Goal: Task Accomplishment & Management: Use online tool/utility

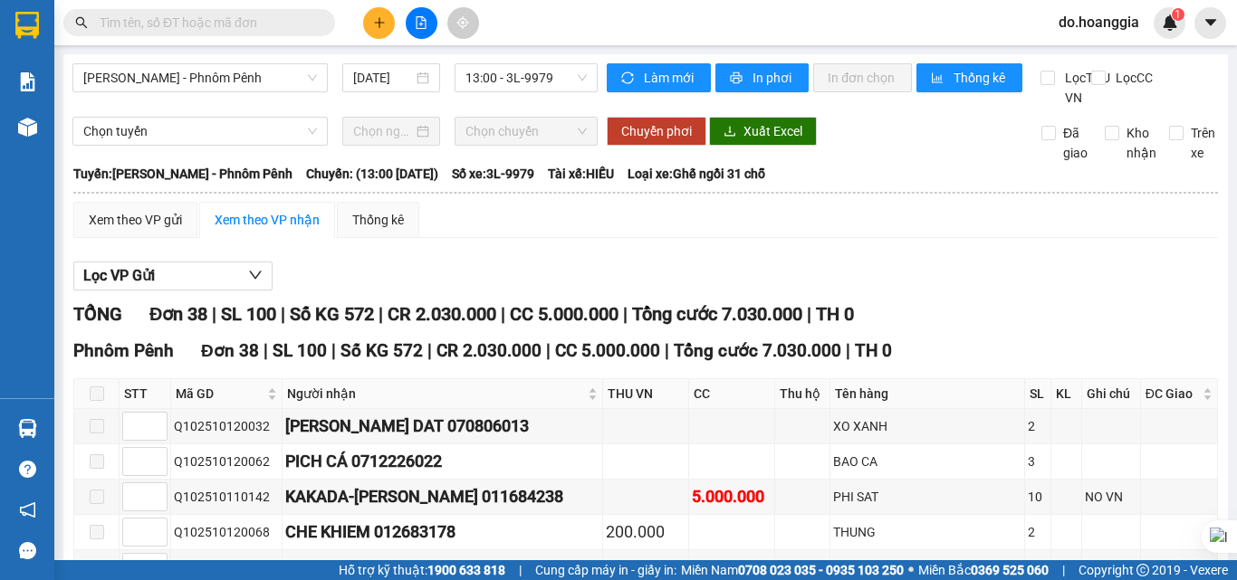
click at [99, 401] on span at bounding box center [97, 394] width 14 height 14
click at [376, 79] on input "12/10/2025" at bounding box center [383, 78] width 60 height 20
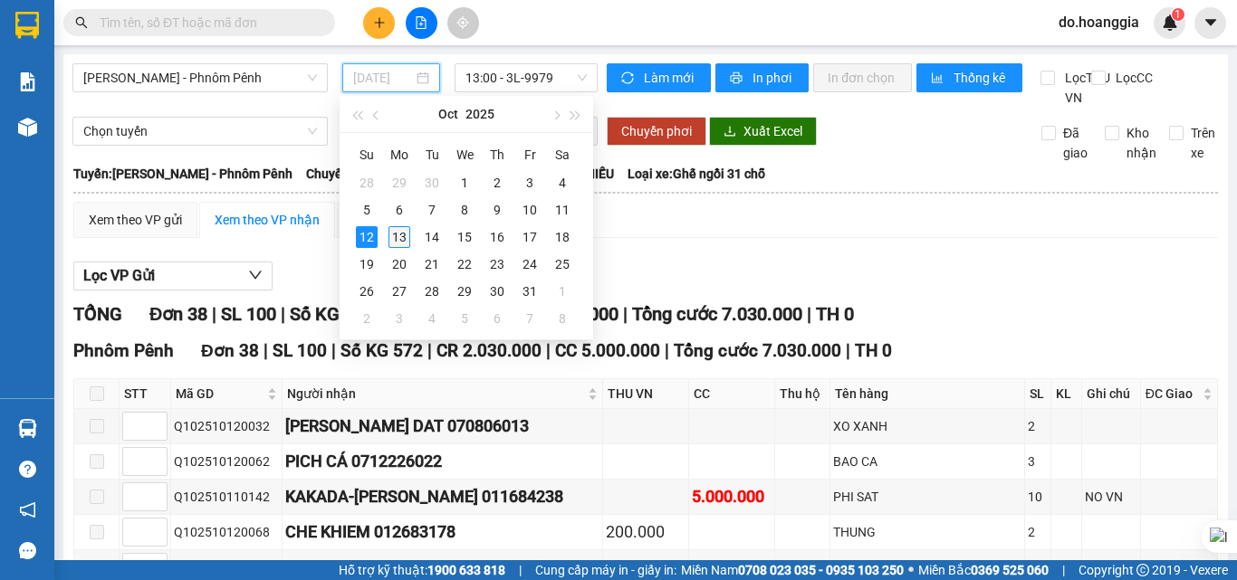
click at [401, 237] on div "13" at bounding box center [399, 237] width 22 height 22
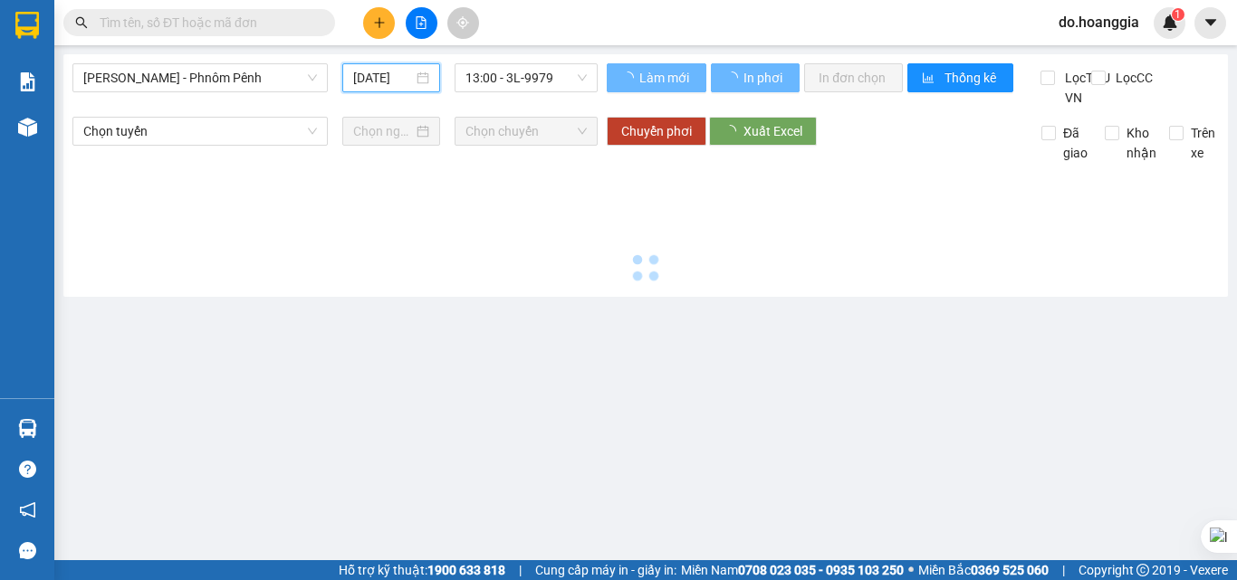
type input "13/10/2025"
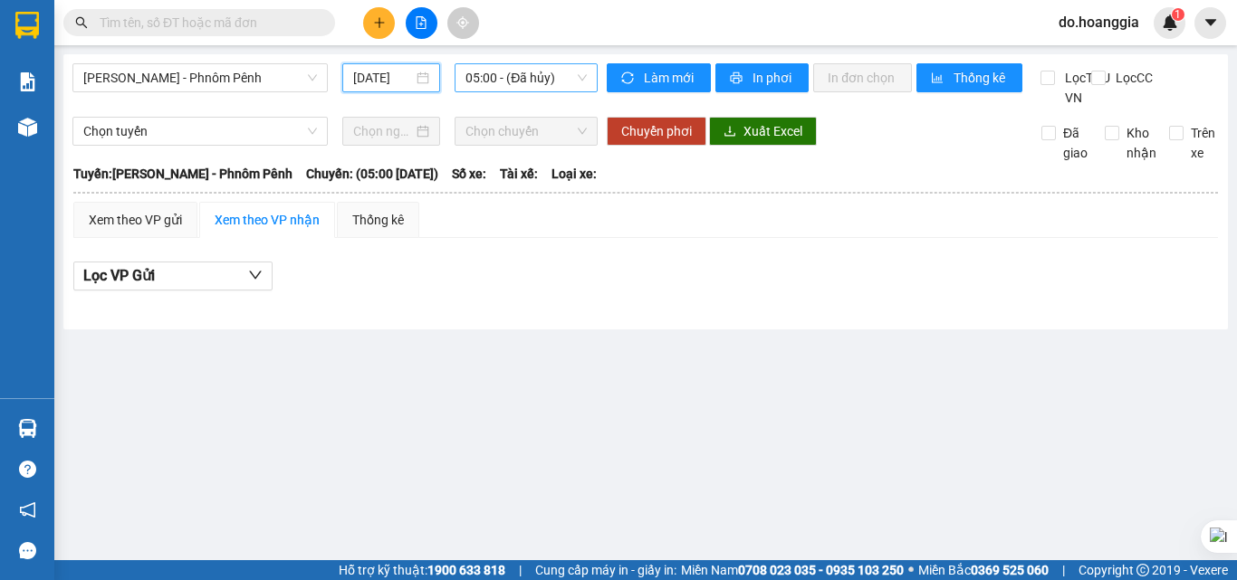
click at [562, 72] on span "05:00 - (Đã hủy)" at bounding box center [525, 77] width 121 height 27
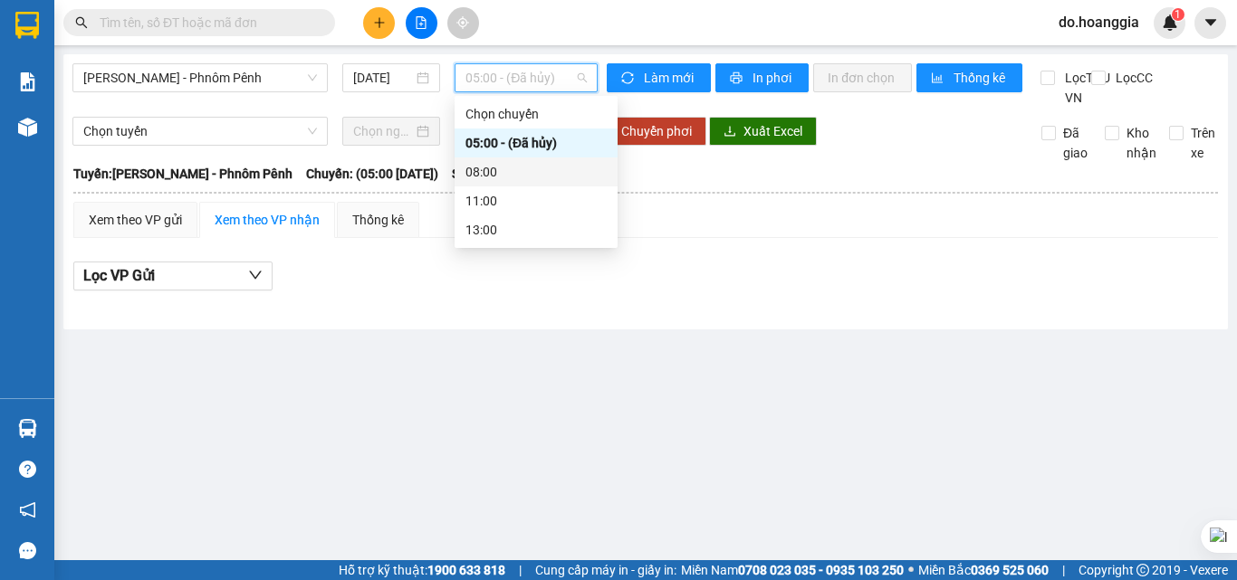
click at [534, 169] on div "08:00" at bounding box center [535, 172] width 141 height 20
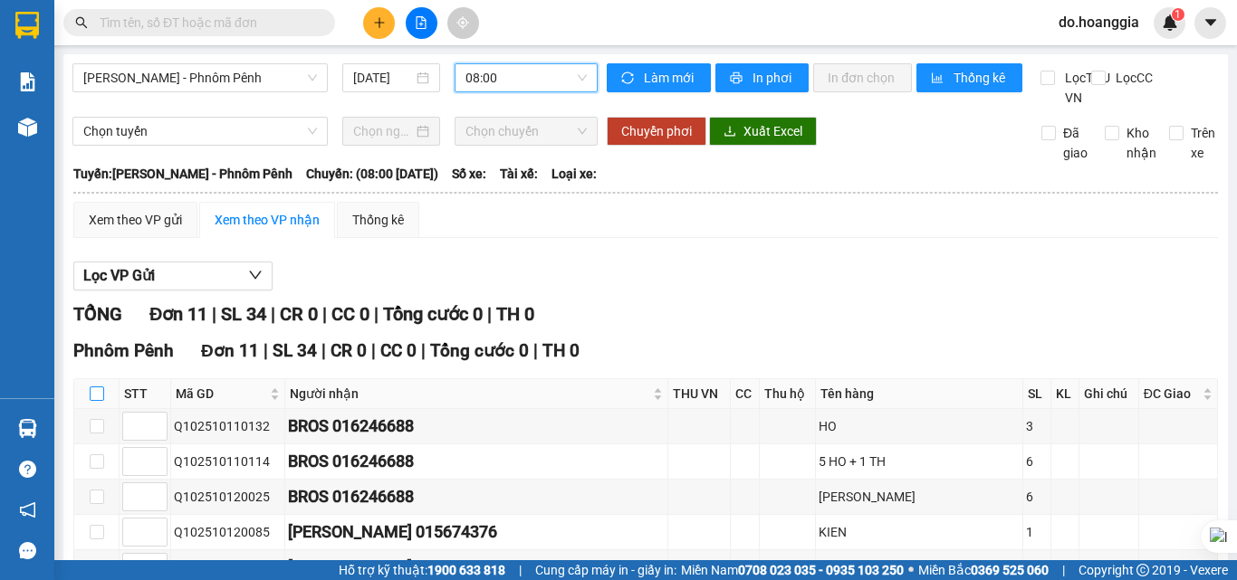
click at [100, 401] on input "checkbox" at bounding box center [97, 394] width 14 height 14
checkbox input "true"
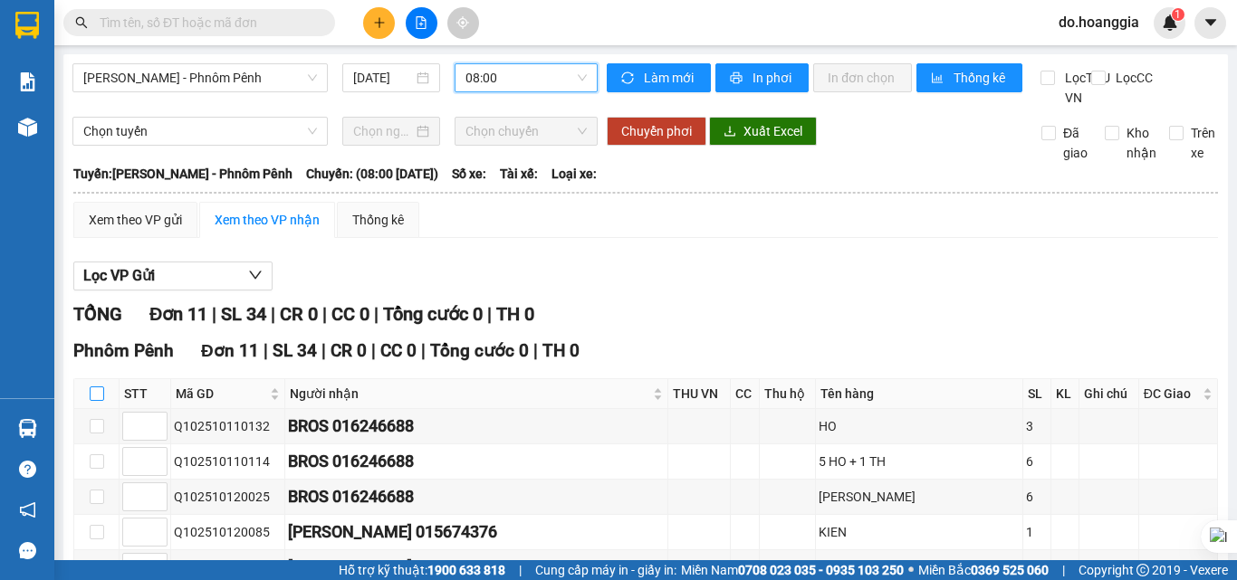
checkbox input "true"
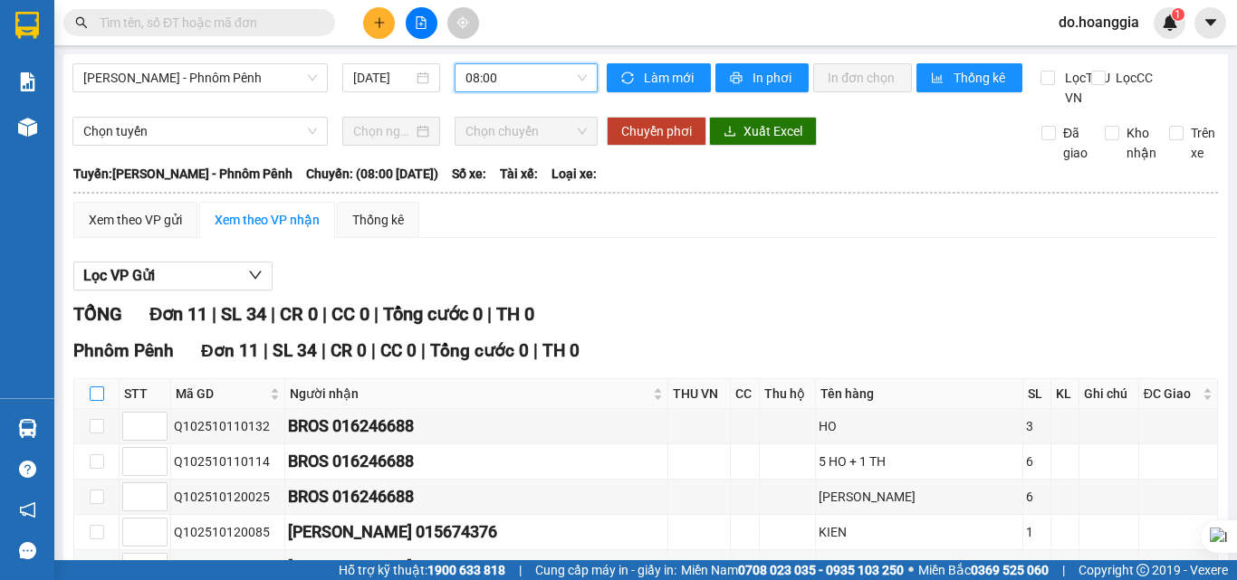
checkbox input "true"
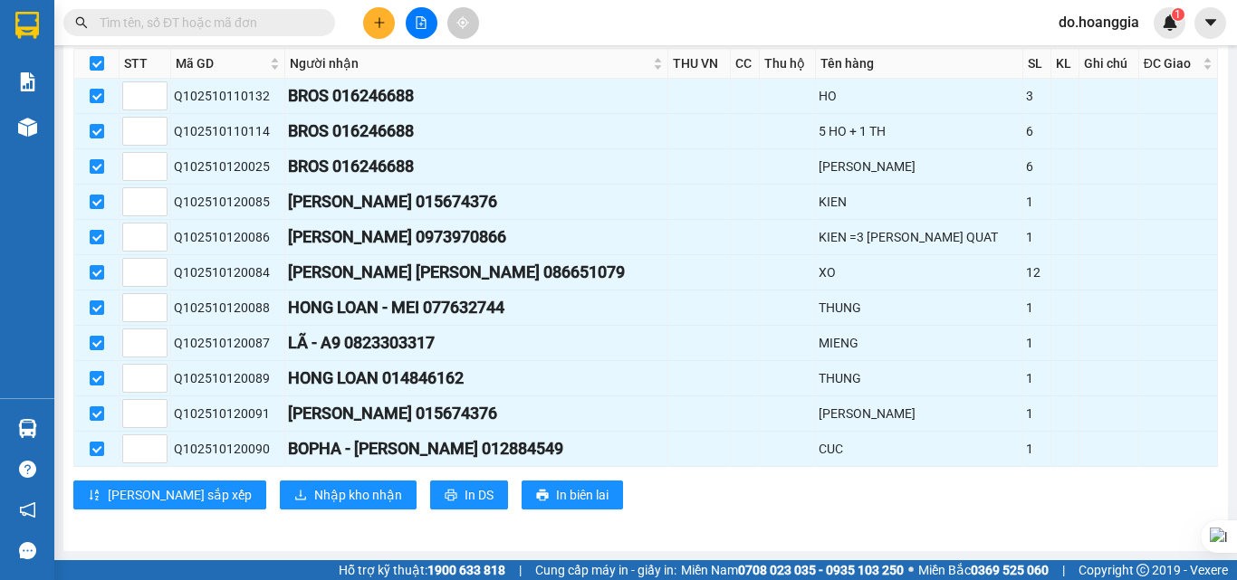
scroll to position [350, 0]
click at [314, 493] on span "Nhập kho nhận" at bounding box center [358, 495] width 88 height 20
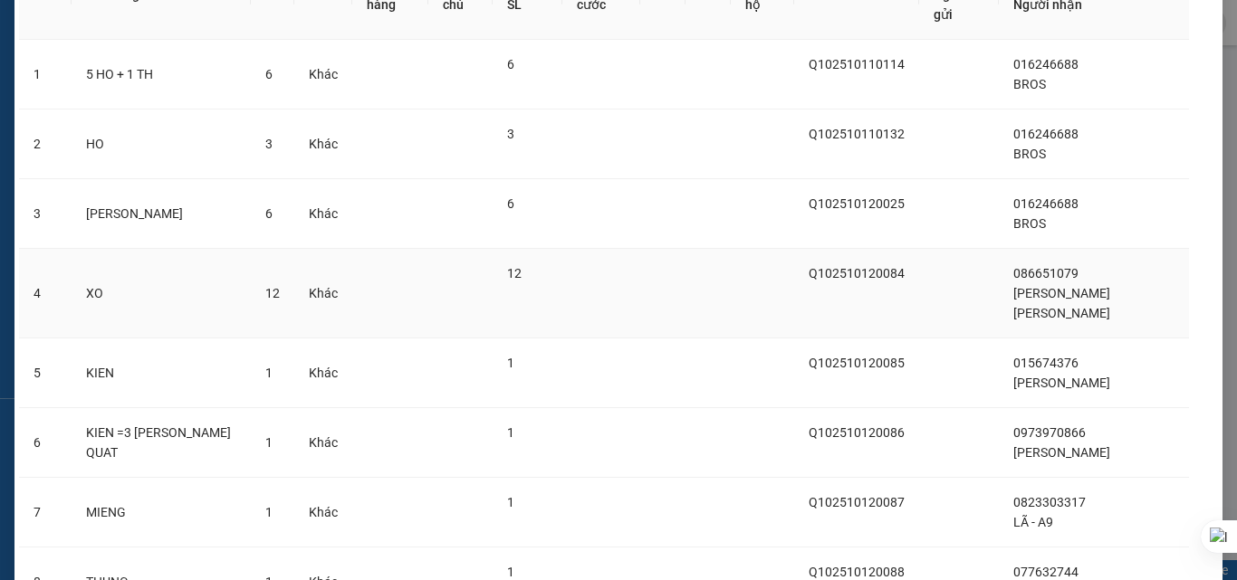
scroll to position [471, 0]
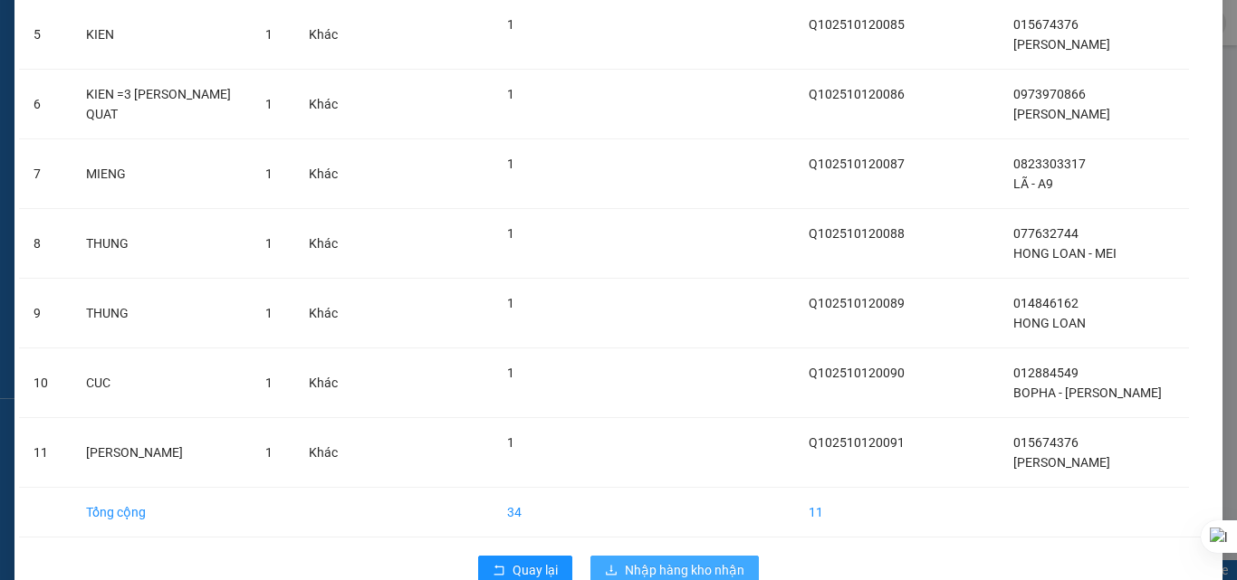
click at [668, 560] on span "Nhập hàng kho nhận" at bounding box center [685, 570] width 120 height 20
